Goal: Information Seeking & Learning: Find specific fact

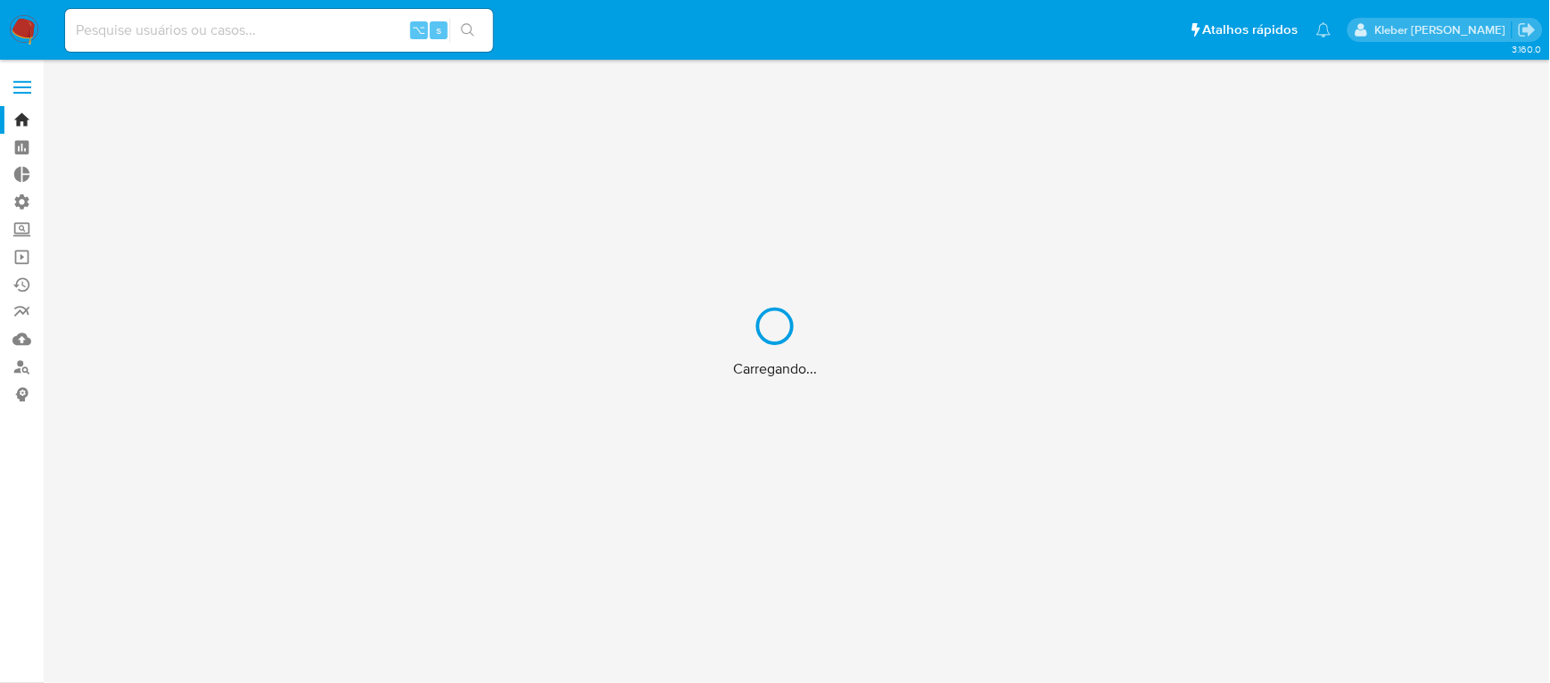
click at [201, 28] on div "Carregando..." at bounding box center [775, 341] width 1550 height 683
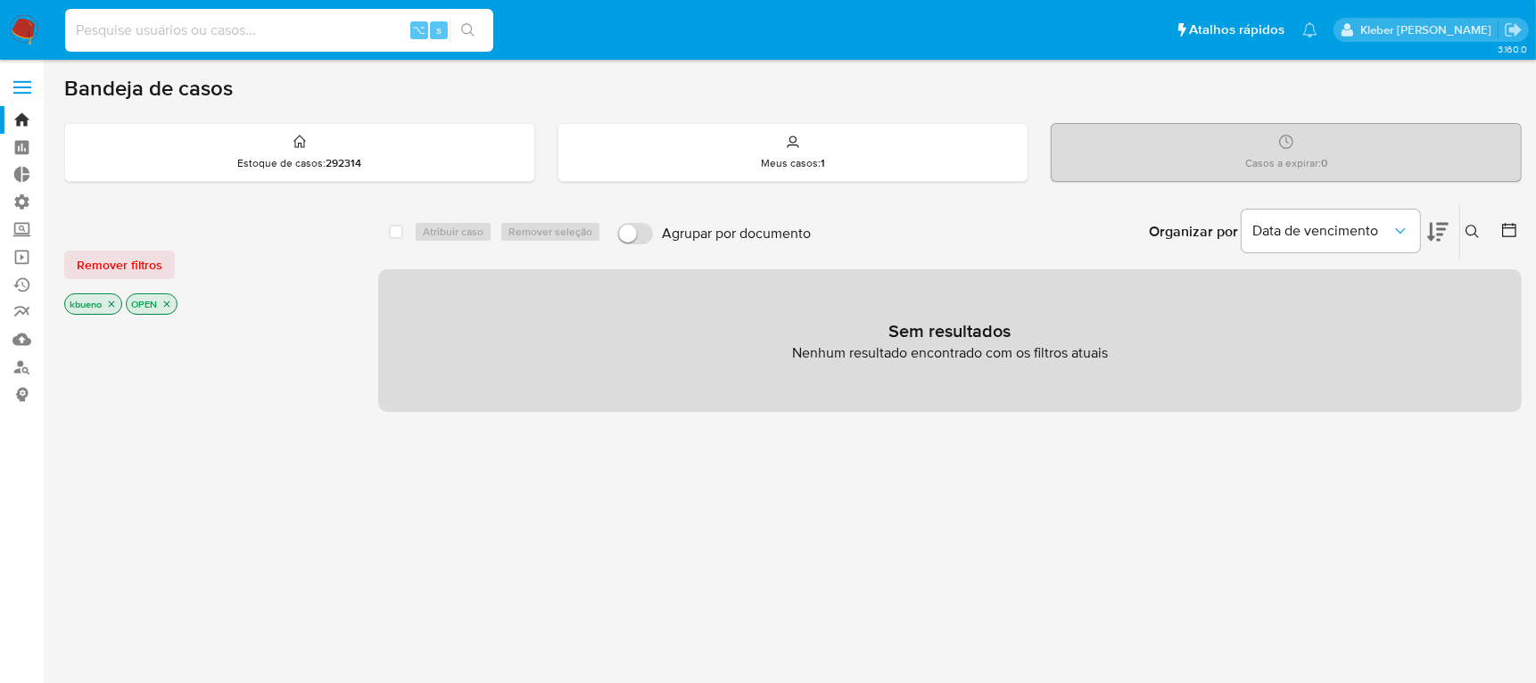
click at [194, 35] on input at bounding box center [279, 30] width 428 height 23
paste input "THE WALT DISNEY COMPANY"
type input "THE WALT DISNEY COMPANY"
drag, startPoint x: 335, startPoint y: 18, endPoint x: 94, endPoint y: 12, distance: 240.9
click at [94, 12] on div "THE WALT DISNEY COMPANY ⌥ s" at bounding box center [279, 30] width 428 height 43
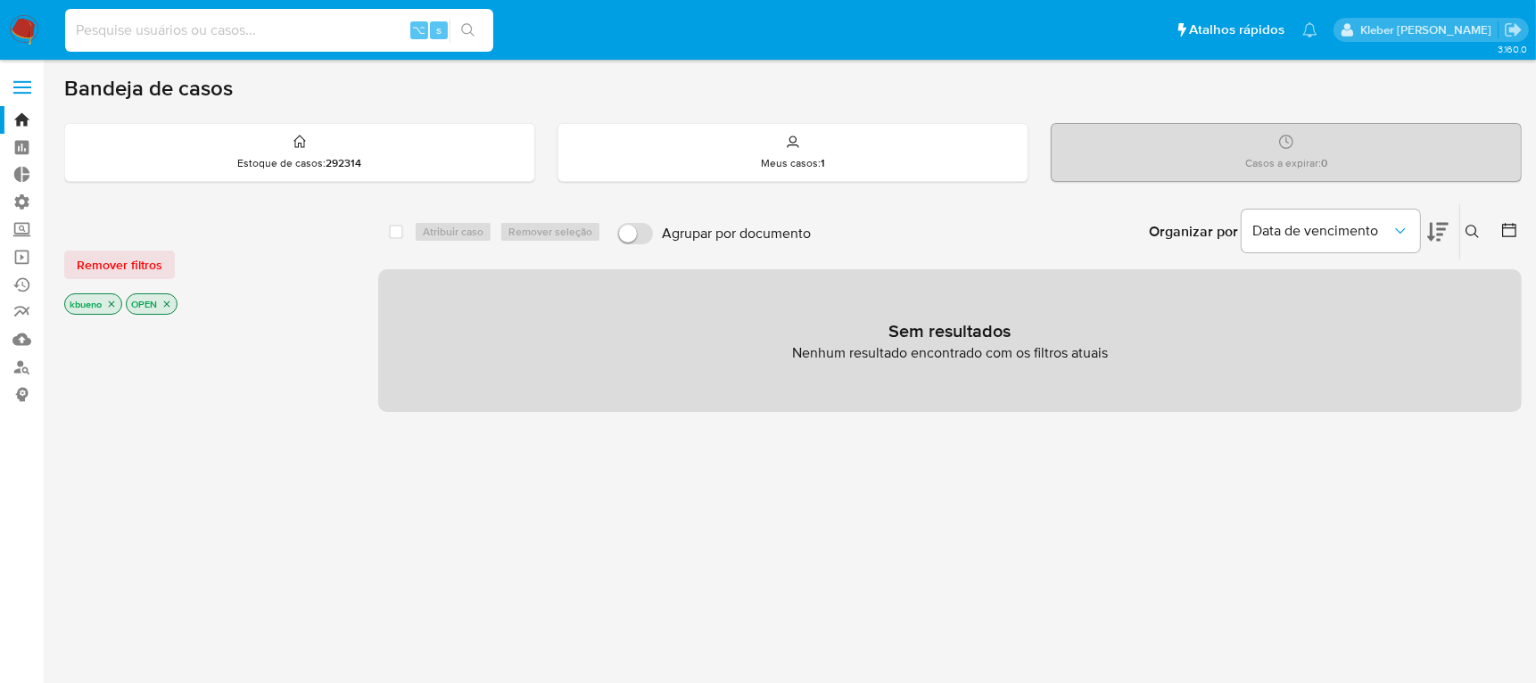
paste input "2682558198"
type input "2682558198"
click at [467, 37] on button "search-icon" at bounding box center [468, 30] width 37 height 25
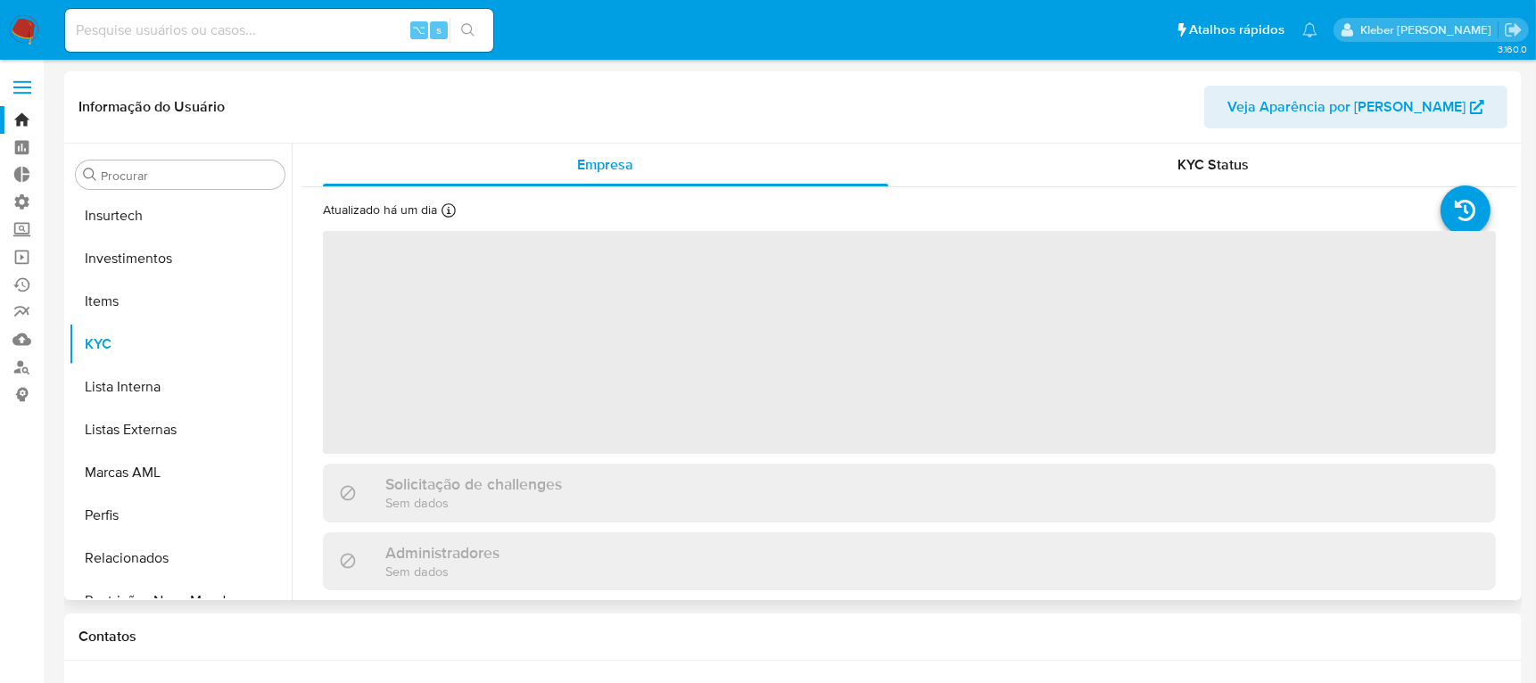
scroll to position [839, 0]
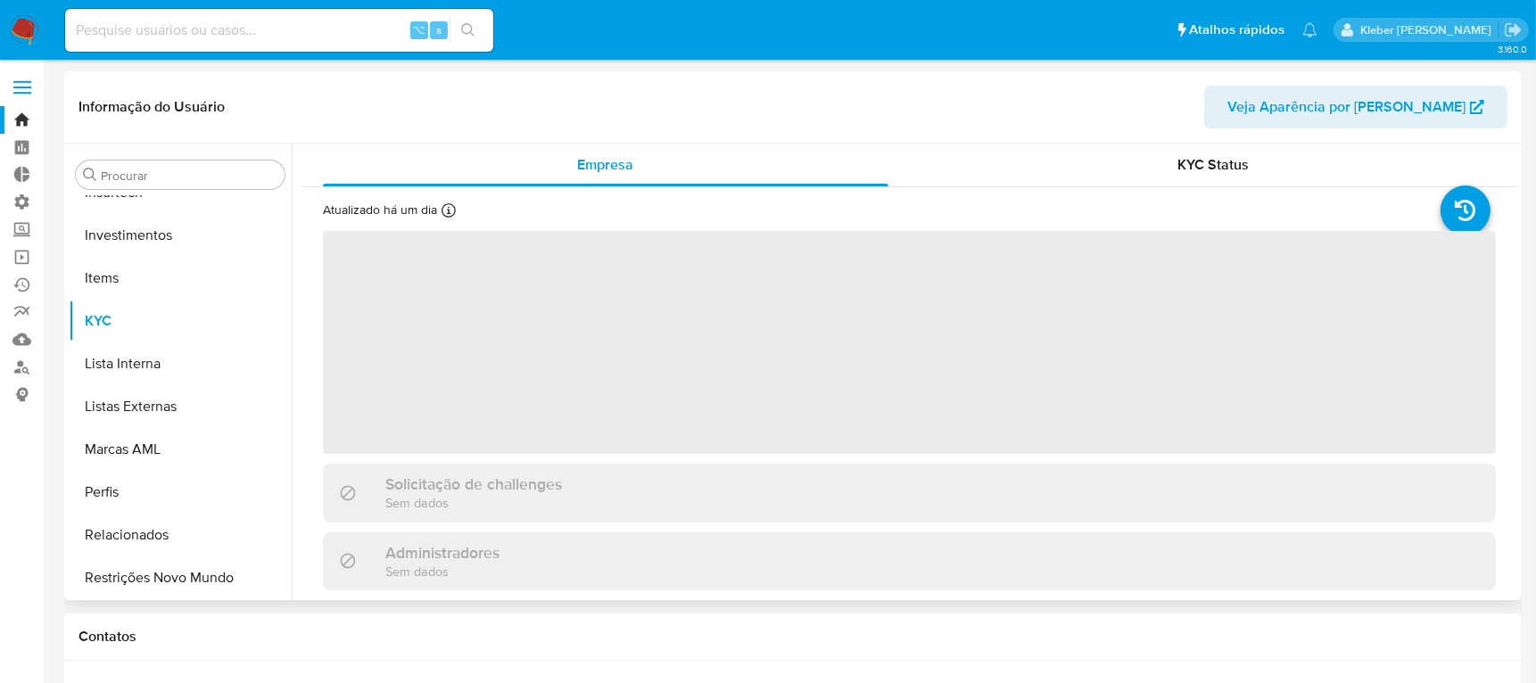
select select "10"
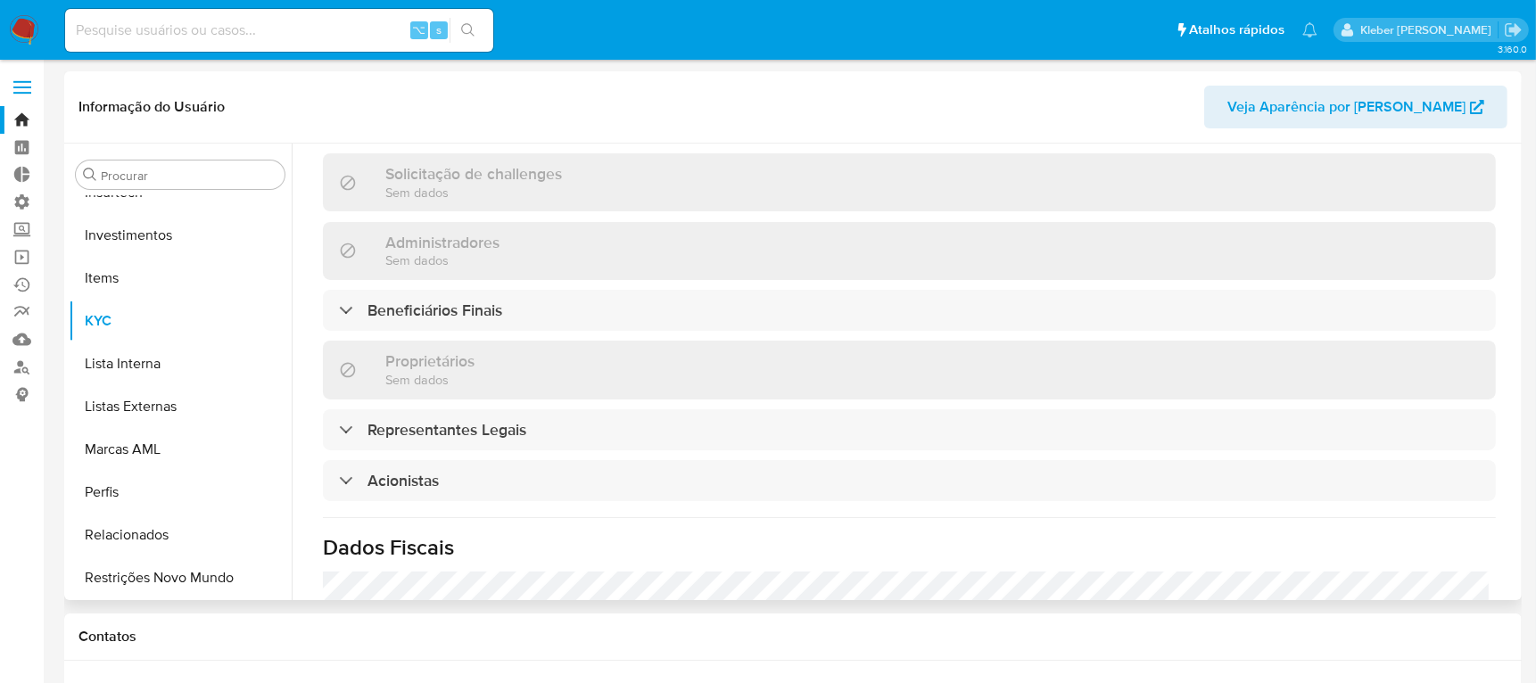
scroll to position [768, 0]
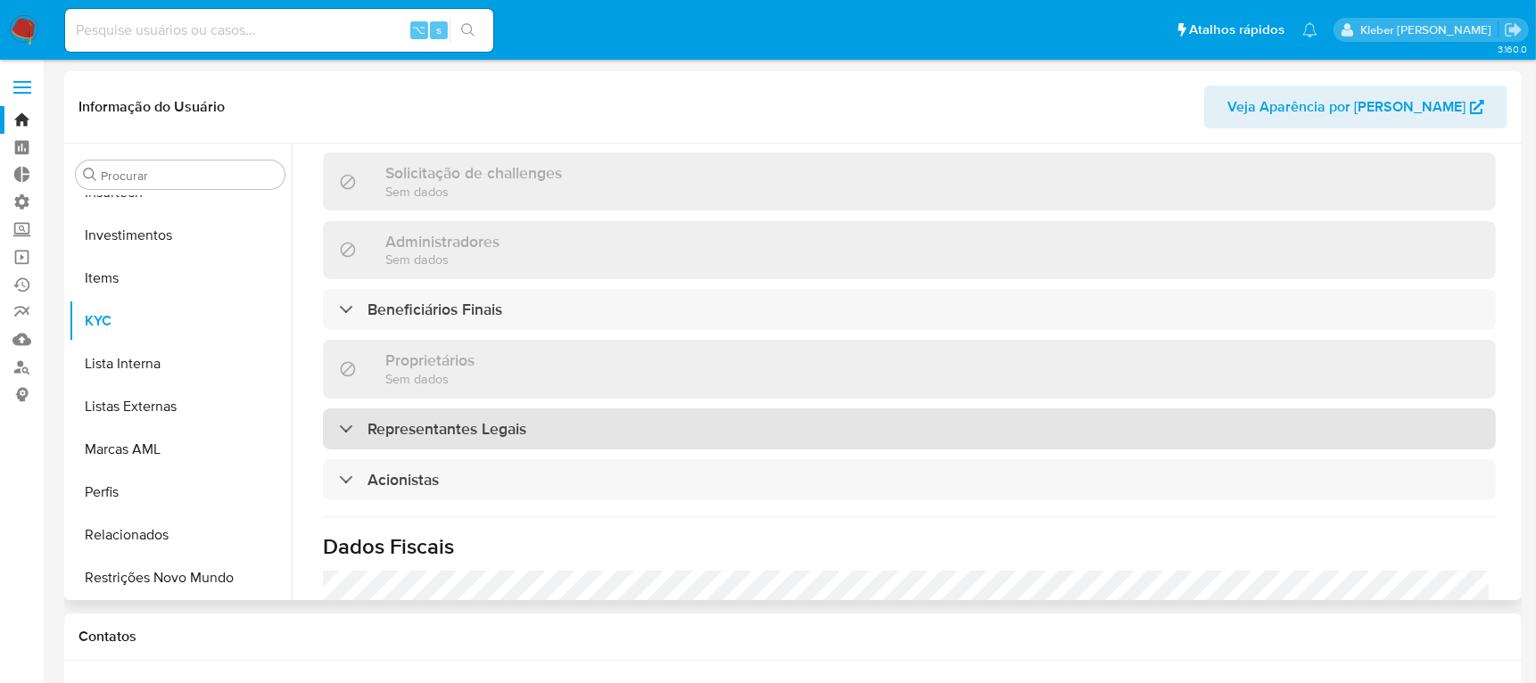
click at [349, 434] on div "Representantes Legais" at bounding box center [432, 429] width 187 height 20
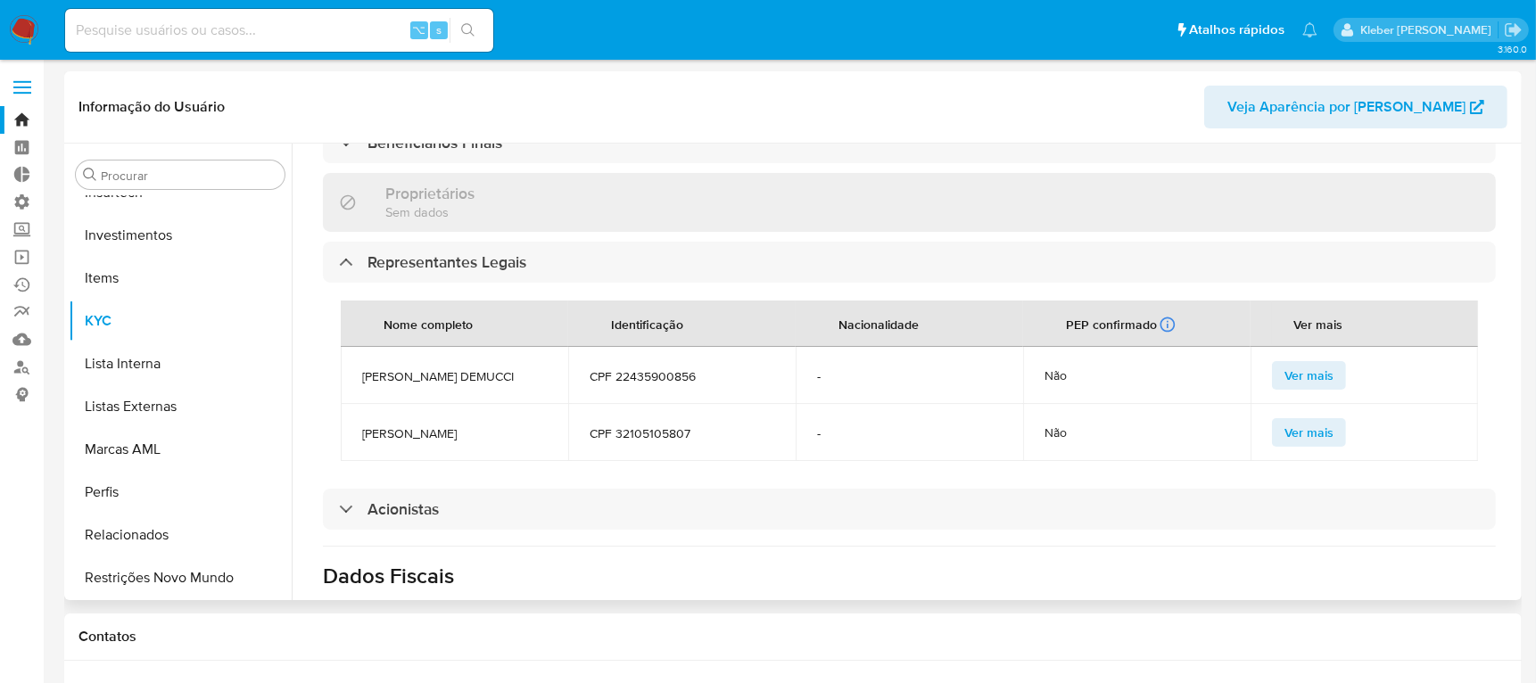
scroll to position [922, 0]
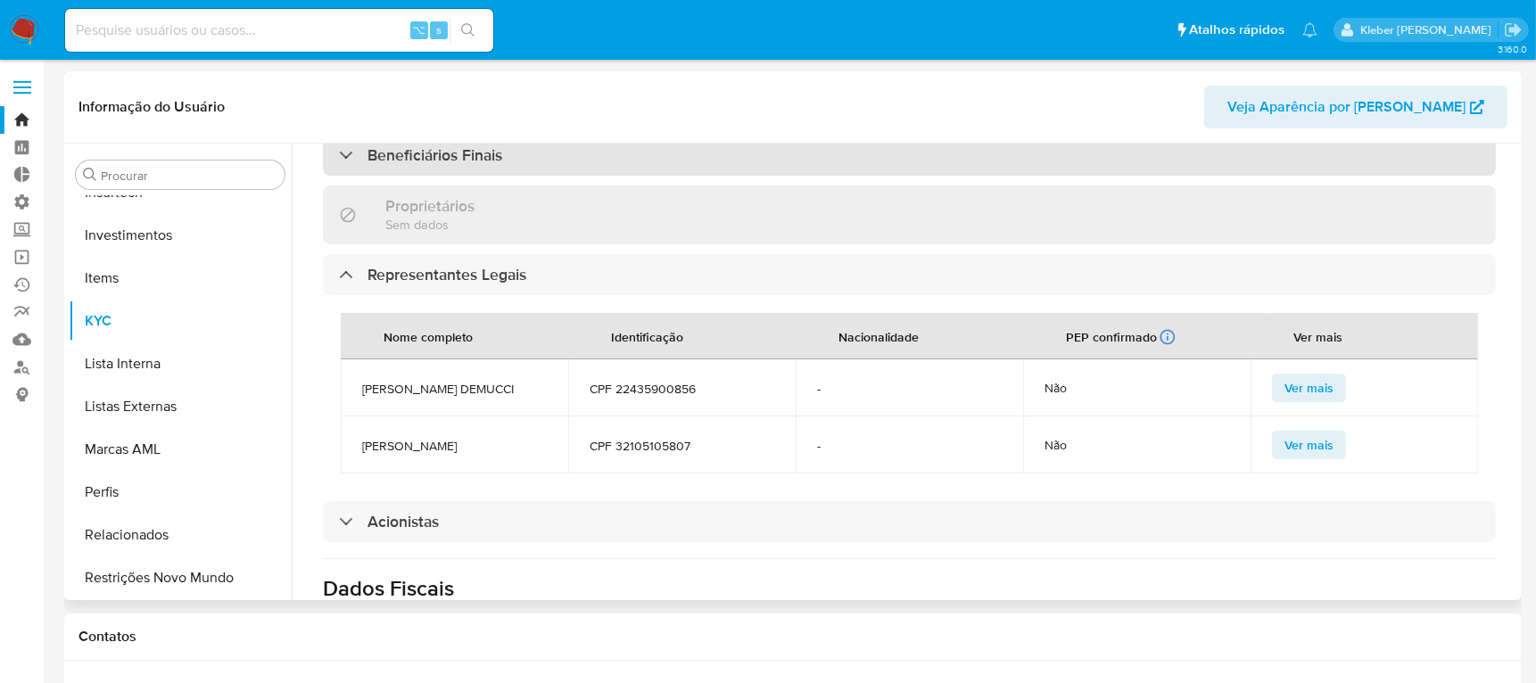
click at [339, 154] on div at bounding box center [339, 154] width 0 height 0
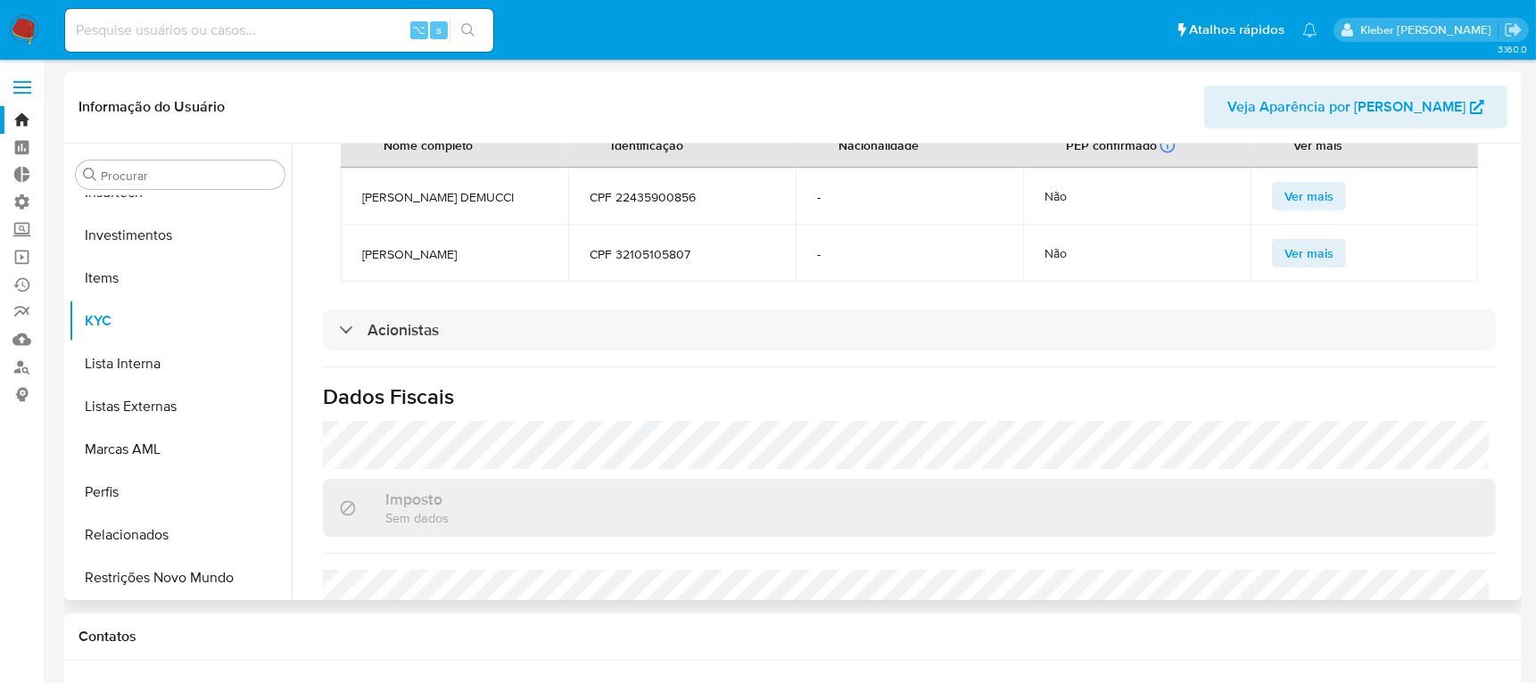
scroll to position [1345, 0]
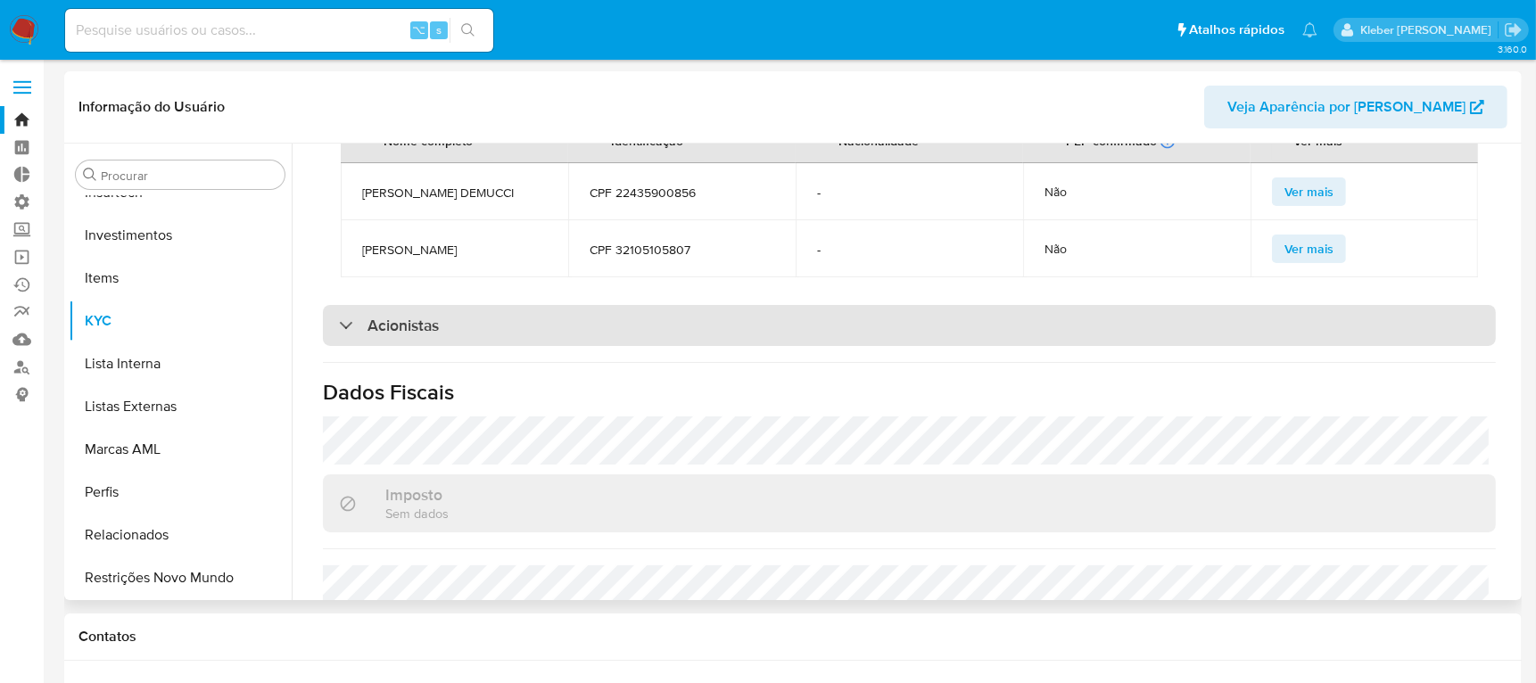
click at [343, 335] on div "Acionistas" at bounding box center [389, 326] width 100 height 20
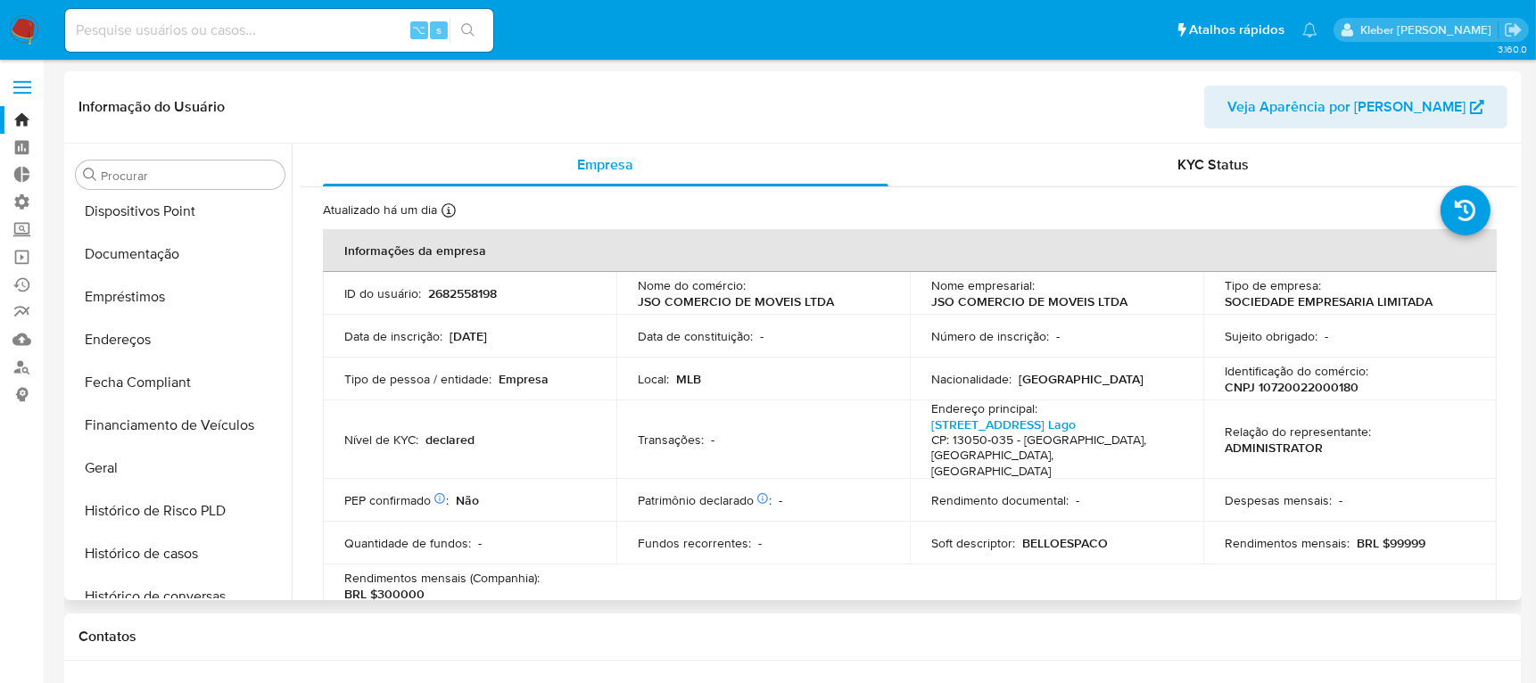
scroll to position [229, 0]
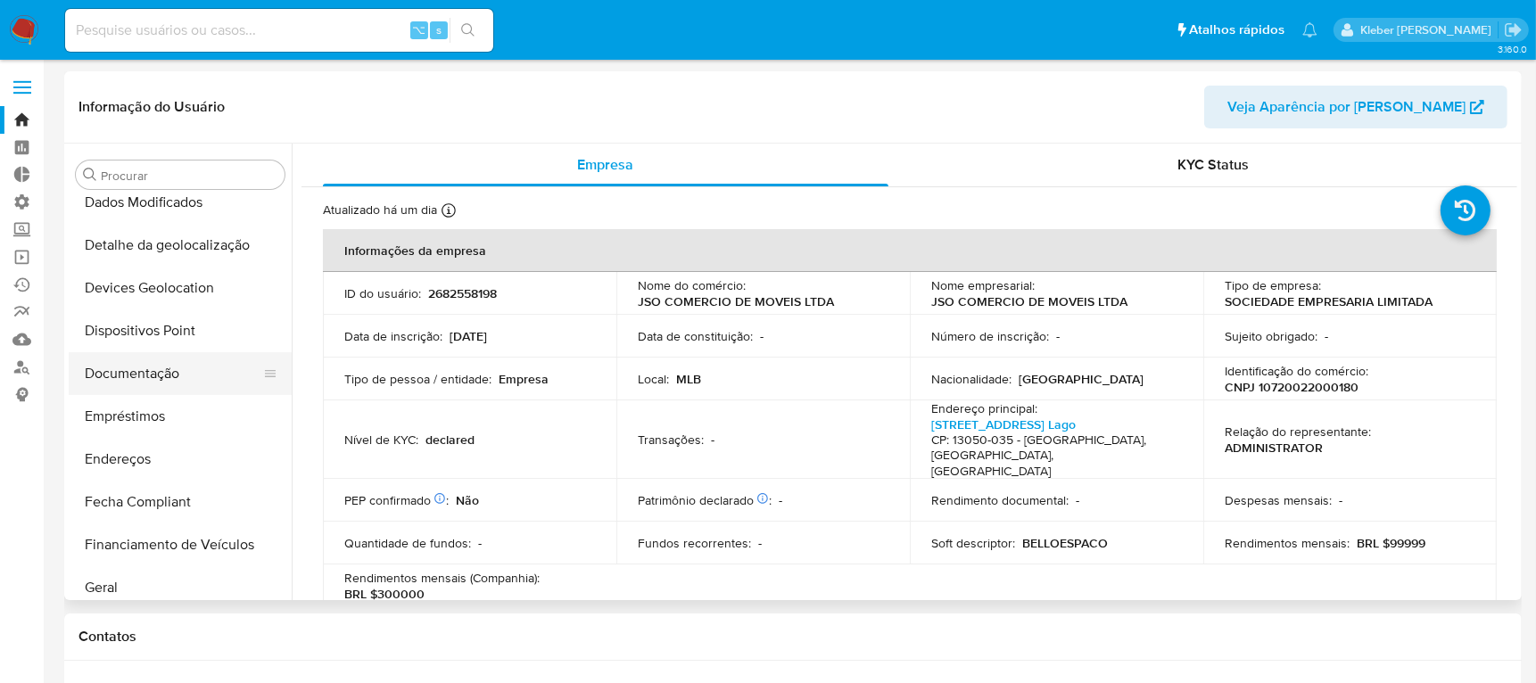
click at [158, 376] on button "Documentação" at bounding box center [173, 373] width 209 height 43
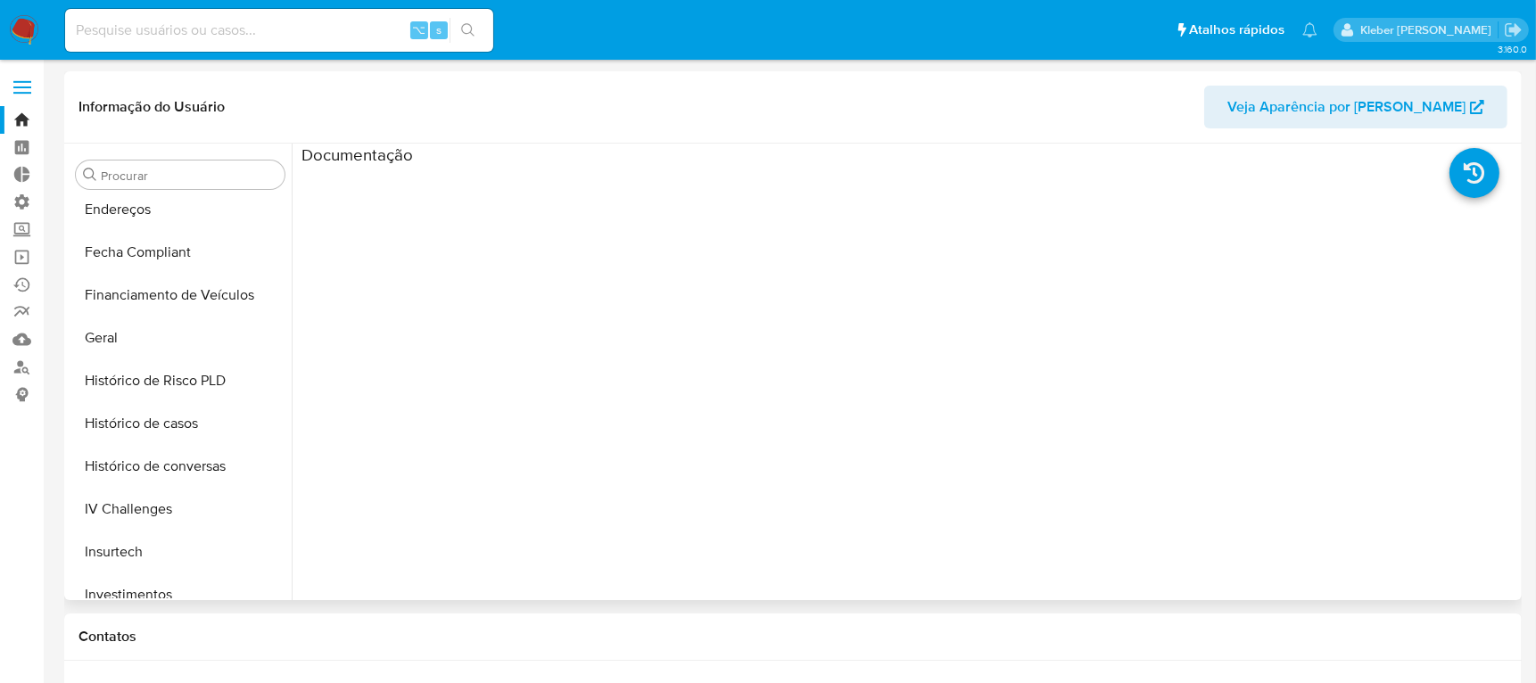
scroll to position [592, 0]
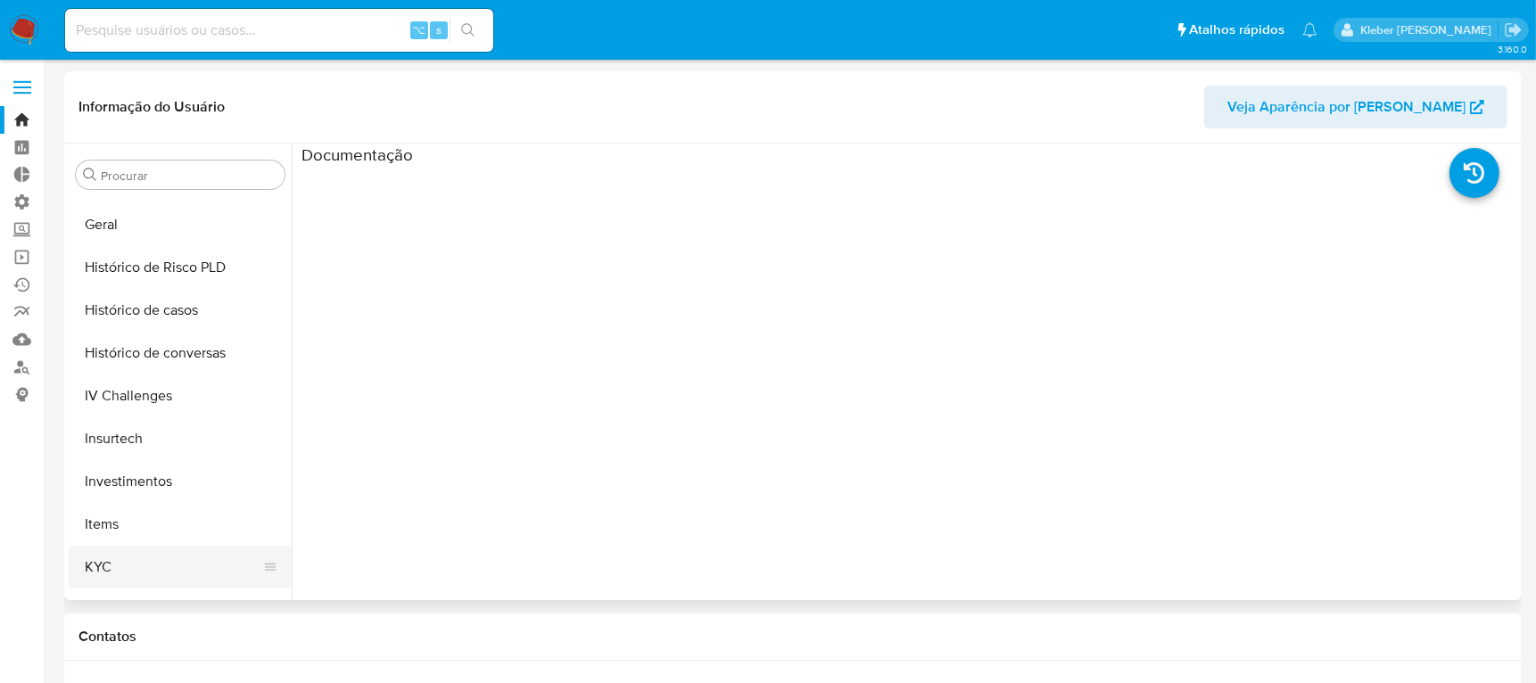
click at [119, 575] on button "KYC" at bounding box center [173, 567] width 209 height 43
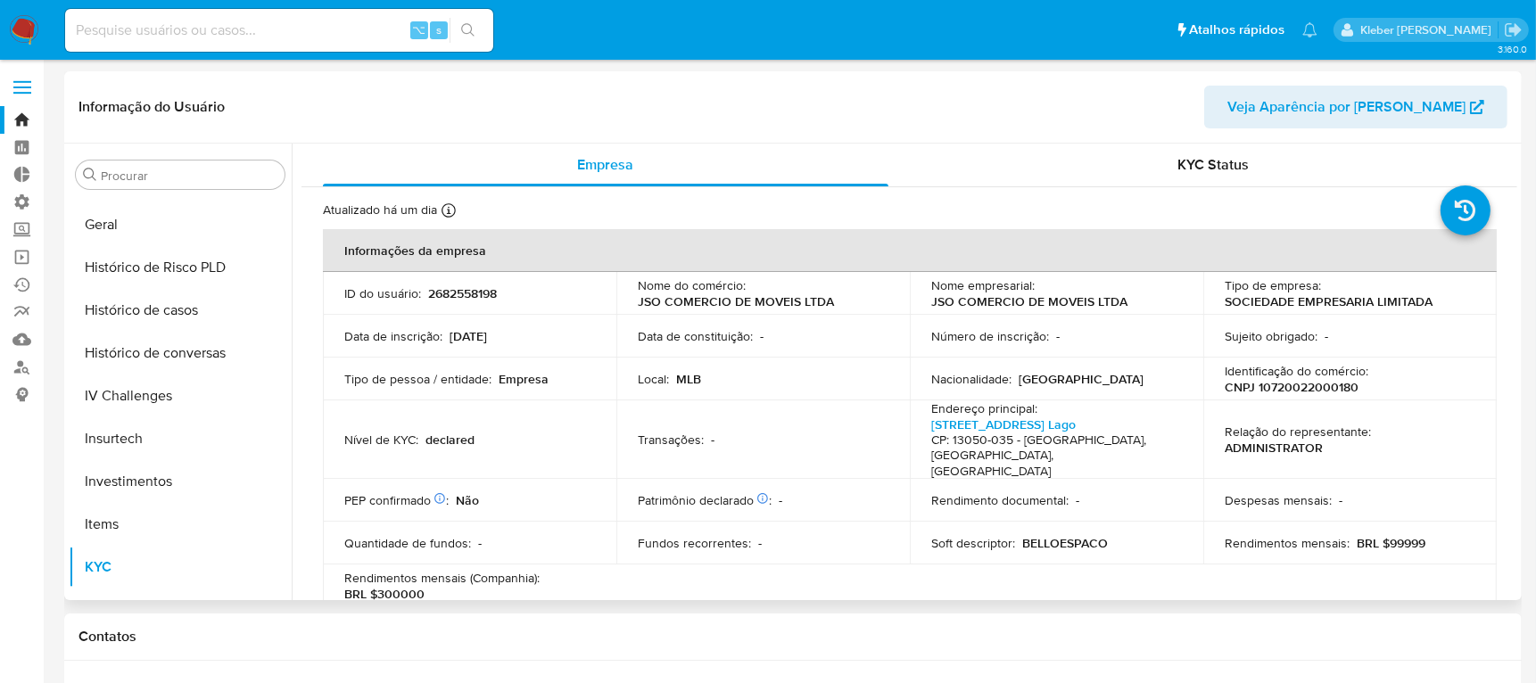
click at [1295, 384] on p "CNPJ 10720022000180" at bounding box center [1292, 387] width 134 height 16
copy p "10720022000180"
